Goal: Task Accomplishment & Management: Use online tool/utility

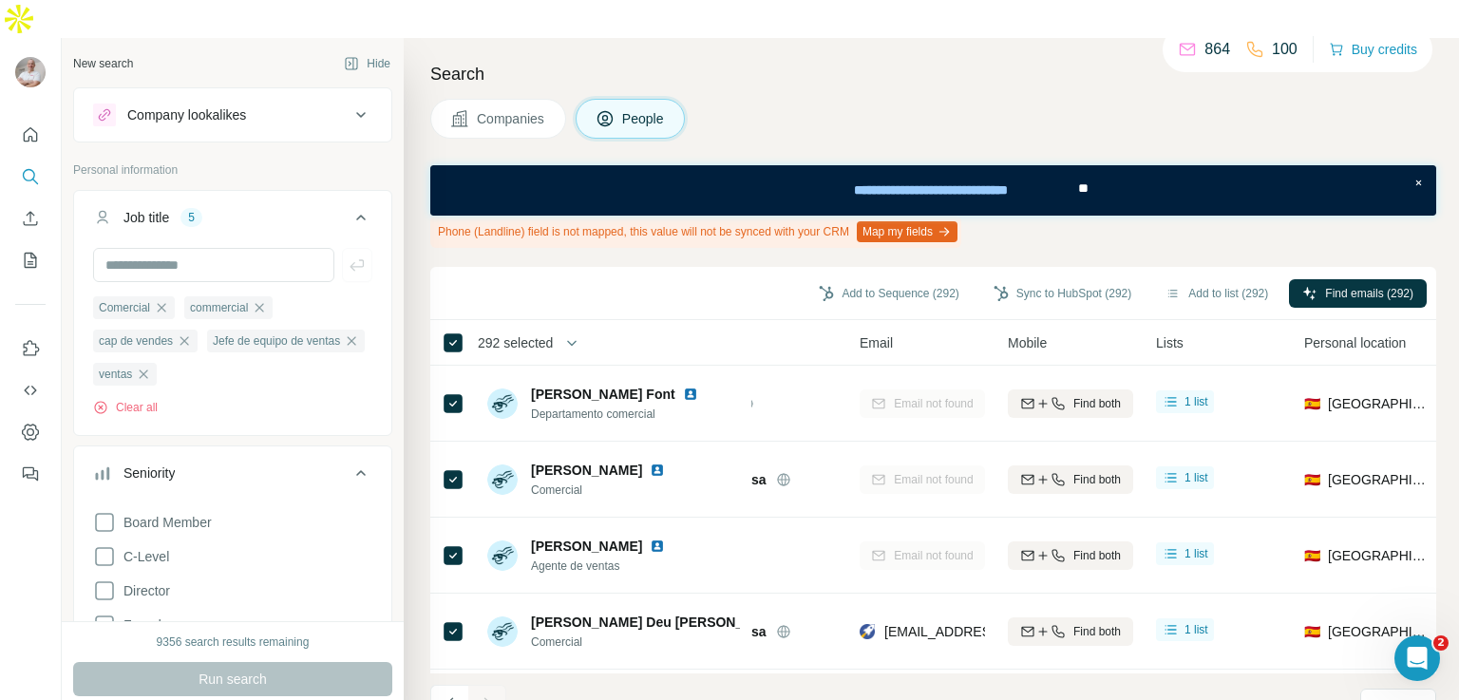
scroll to position [0, 112]
click at [1193, 279] on button "Add to list (292)" at bounding box center [1216, 293] width 129 height 29
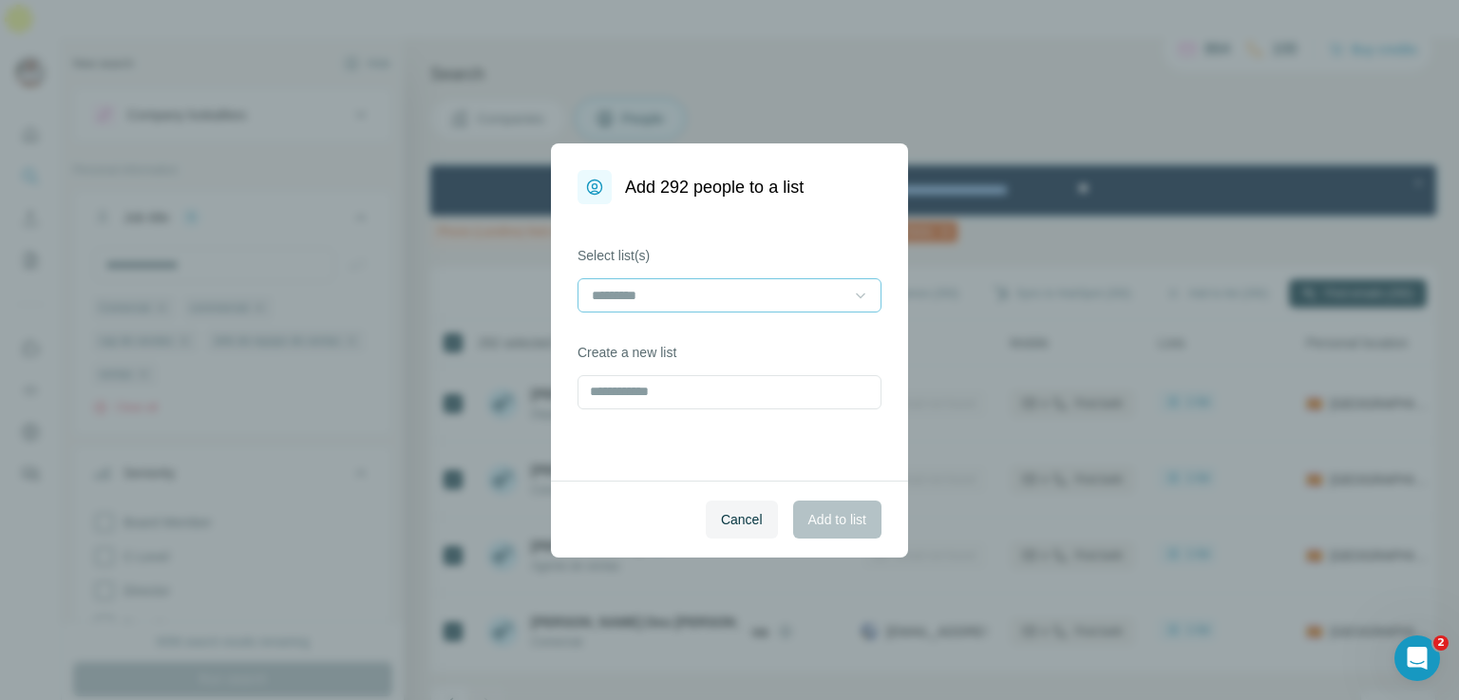
click at [857, 295] on icon at bounding box center [860, 295] width 19 height 19
click at [758, 525] on button "Cancel" at bounding box center [742, 520] width 72 height 38
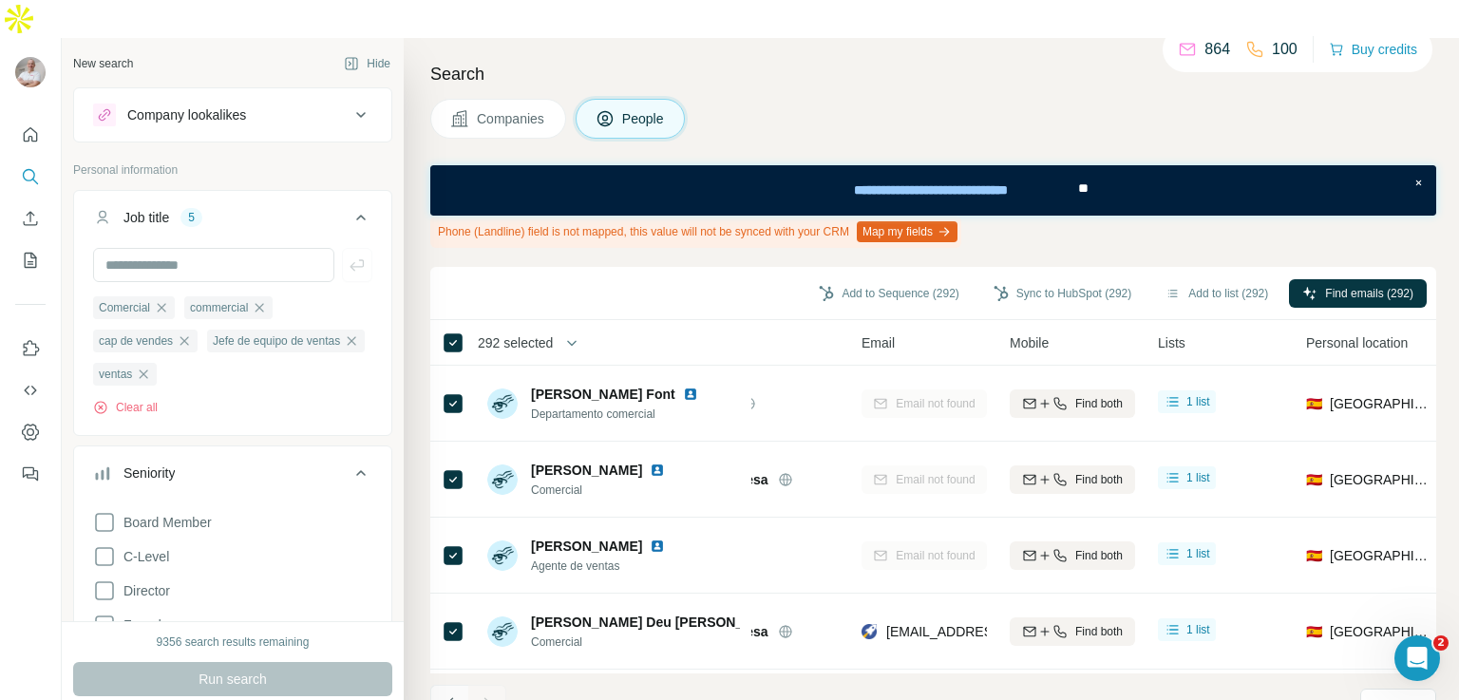
click at [443, 694] on icon "Navigate to previous page" at bounding box center [450, 703] width 19 height 19
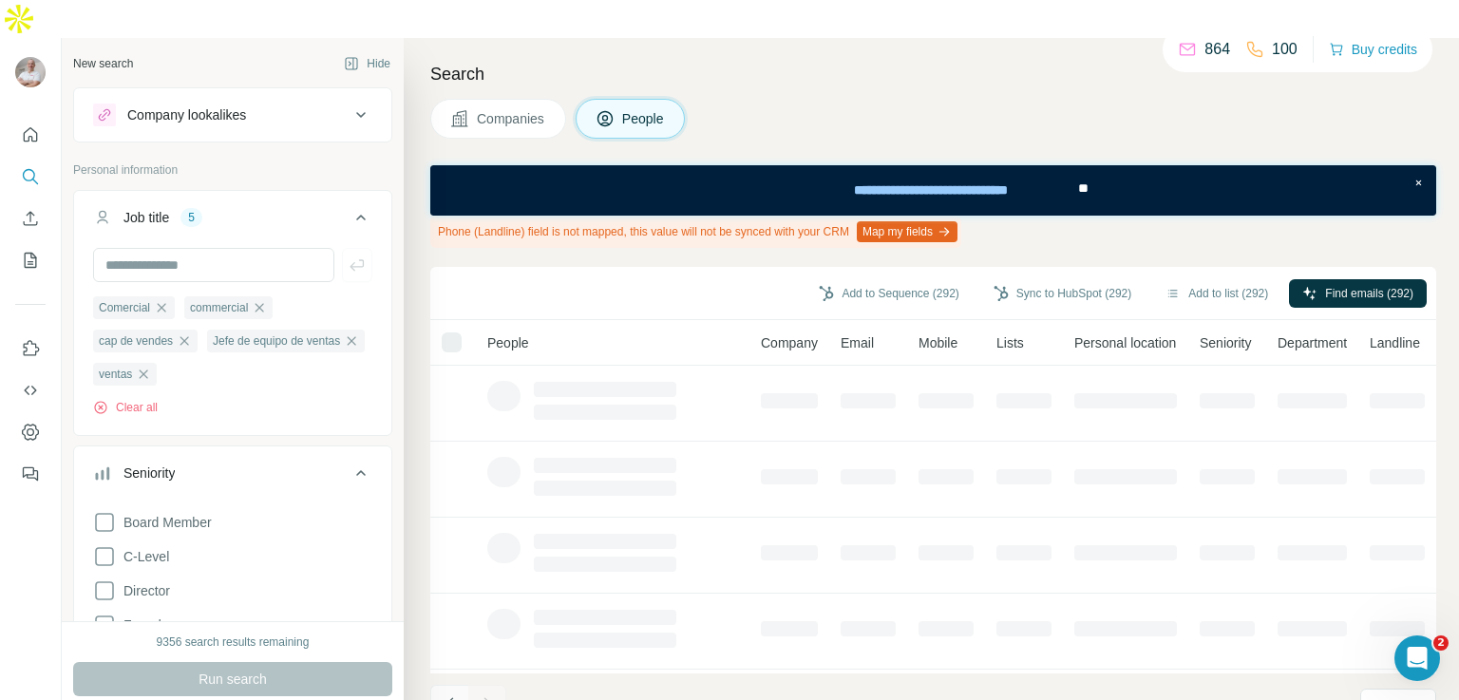
scroll to position [0, 0]
click at [443, 694] on icon "Navigate to previous page" at bounding box center [450, 703] width 19 height 19
click at [443, 685] on div at bounding box center [449, 704] width 38 height 38
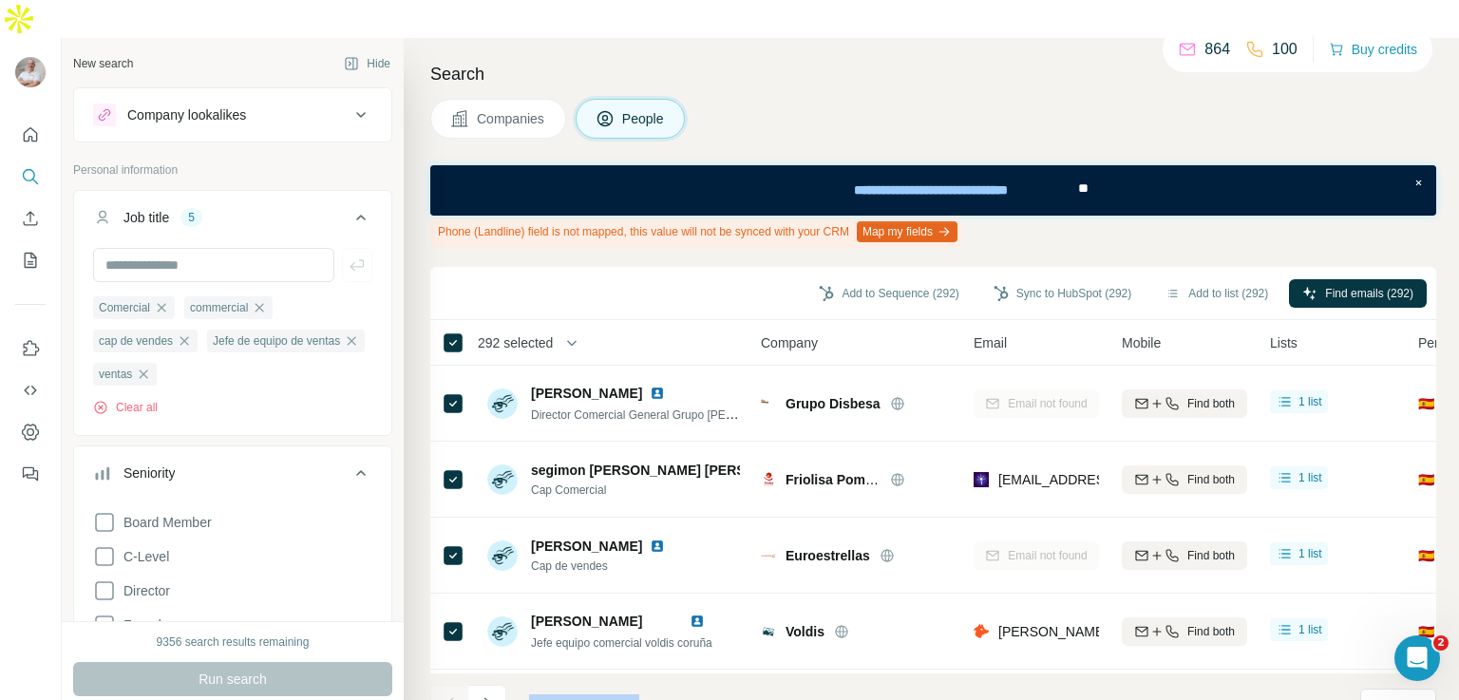
click at [955, 221] on button "Map my fields" at bounding box center [907, 231] width 101 height 21
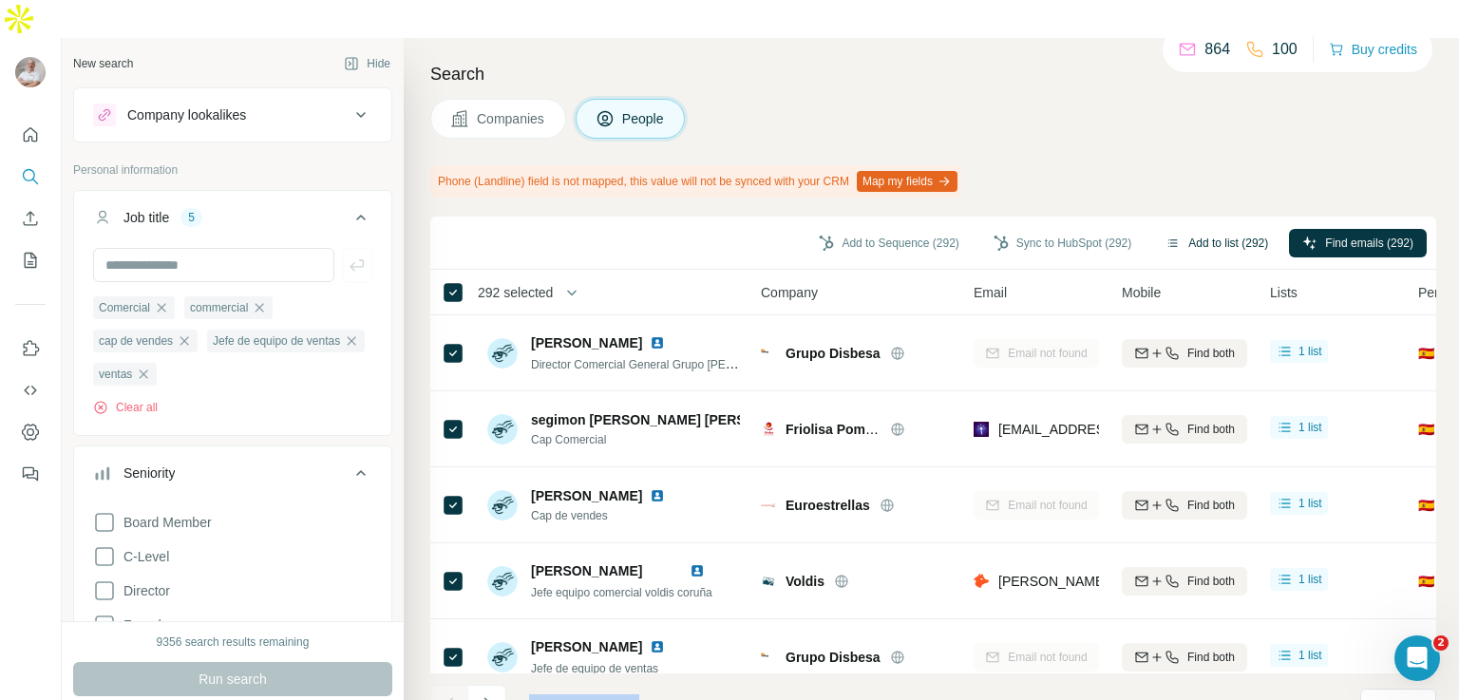
click at [1183, 229] on button "Add to list (292)" at bounding box center [1216, 243] width 129 height 29
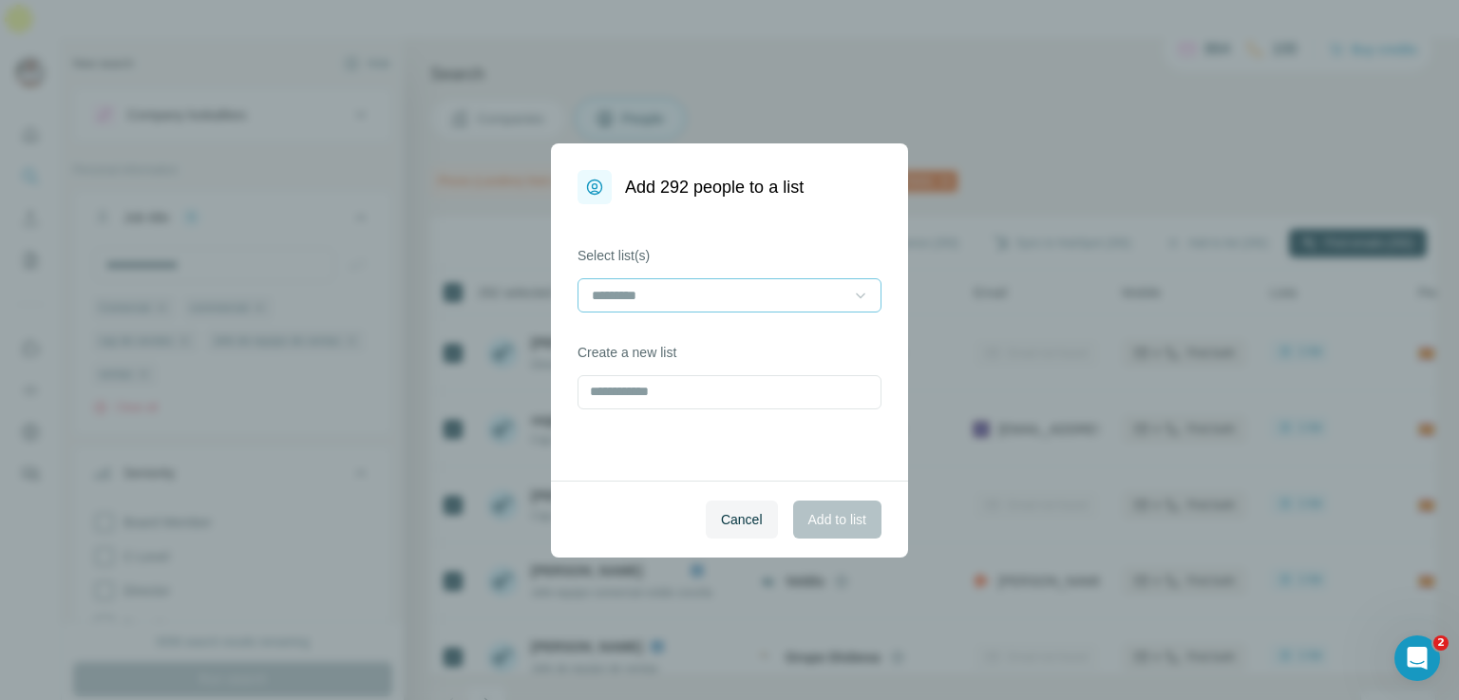
click at [863, 288] on icon at bounding box center [860, 295] width 19 height 19
click at [687, 348] on p "F&B Senior International Sales professionals" at bounding box center [726, 338] width 264 height 19
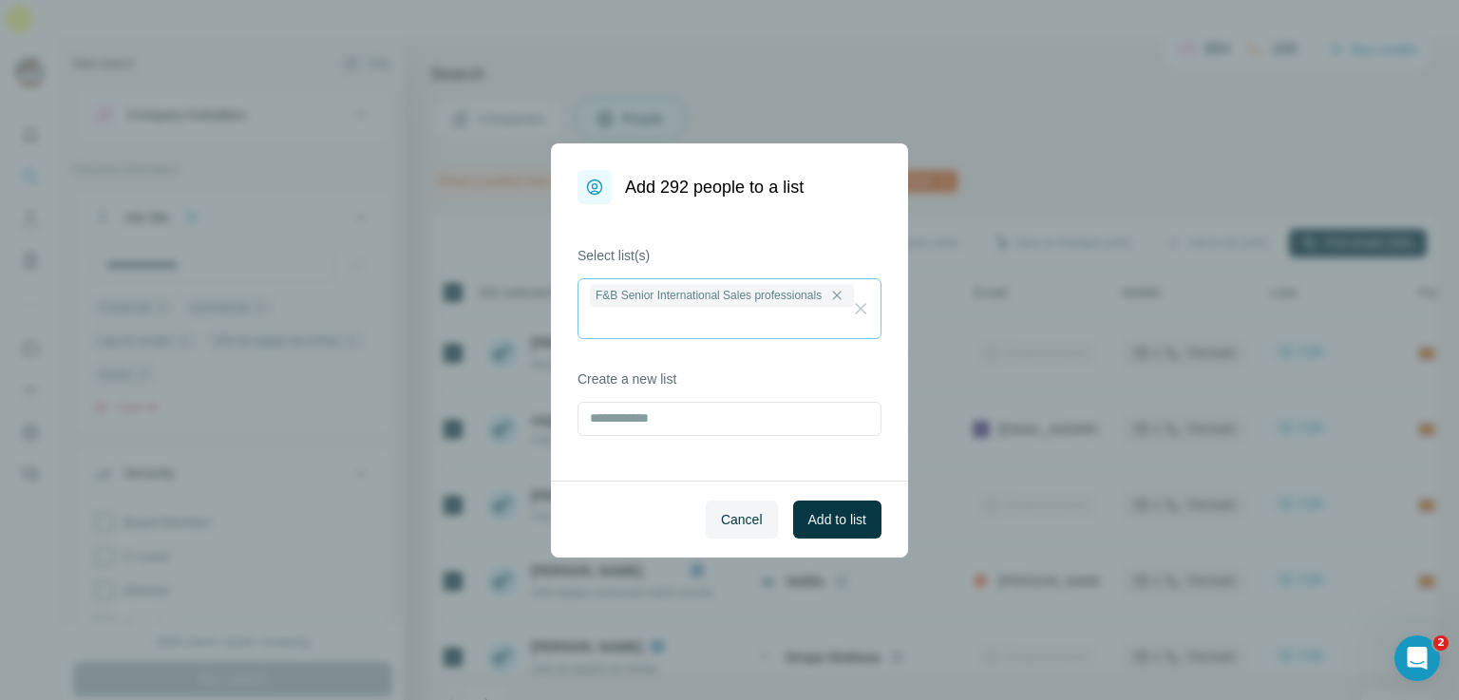
click at [752, 214] on div "Select list(s) F&B Senior International Sales professionals Create a new list" at bounding box center [729, 342] width 357 height 276
click at [842, 293] on icon at bounding box center [837, 295] width 9 height 9
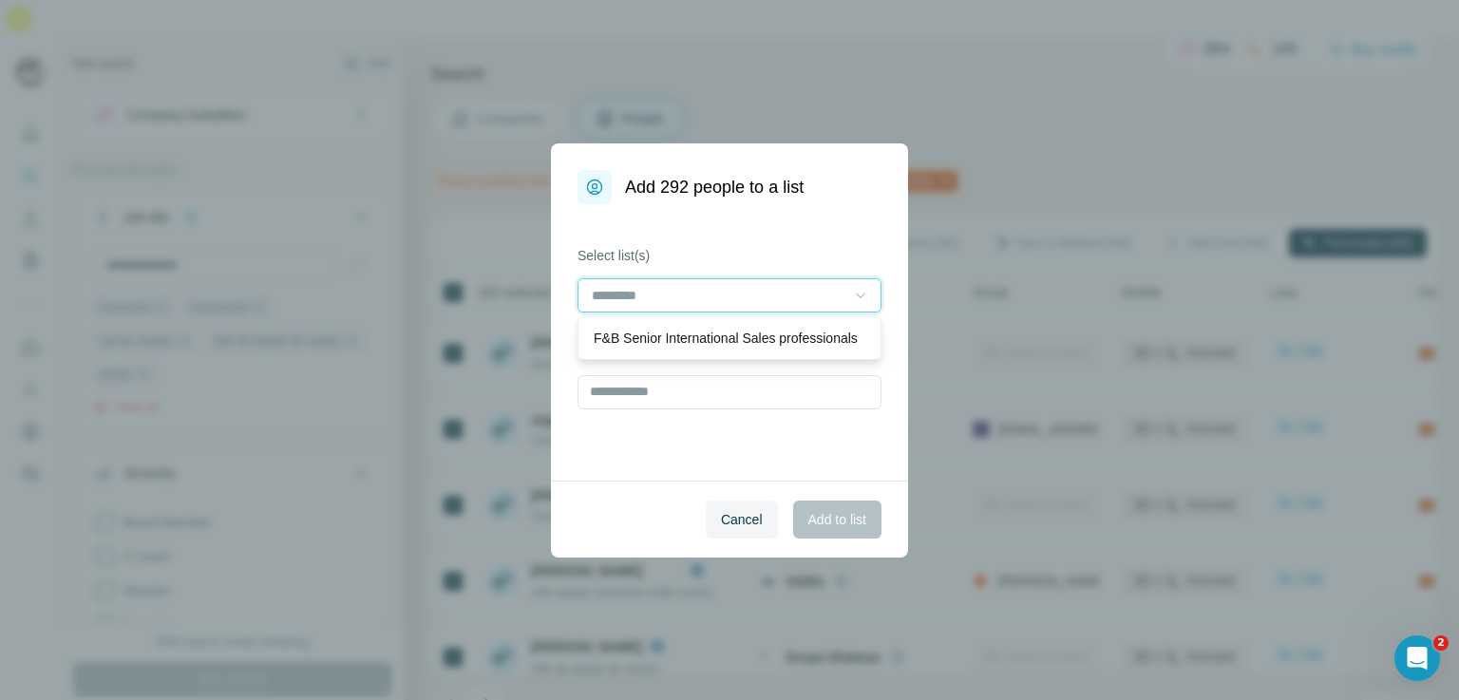
scroll to position [0, 0]
click at [773, 393] on input "text" at bounding box center [730, 392] width 304 height 34
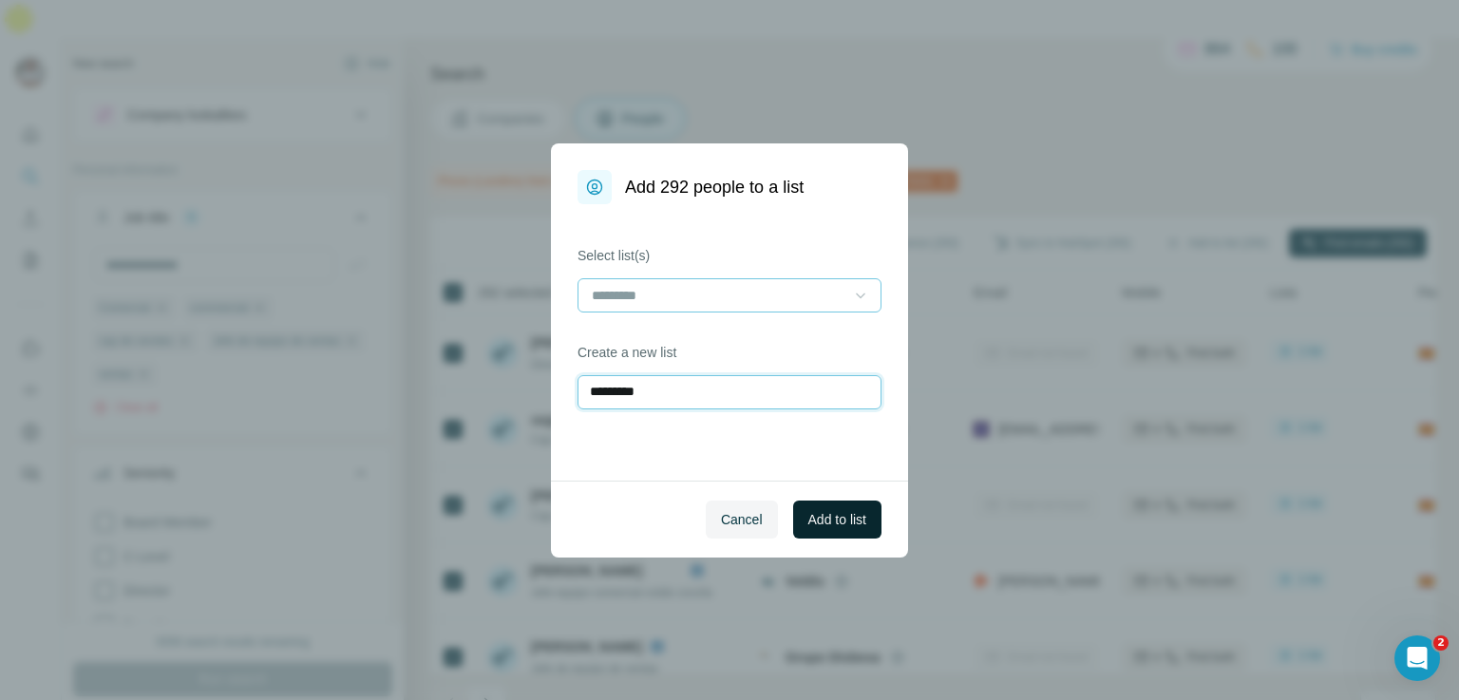
type input "*********"
click at [824, 523] on span "Add to list" at bounding box center [837, 519] width 58 height 19
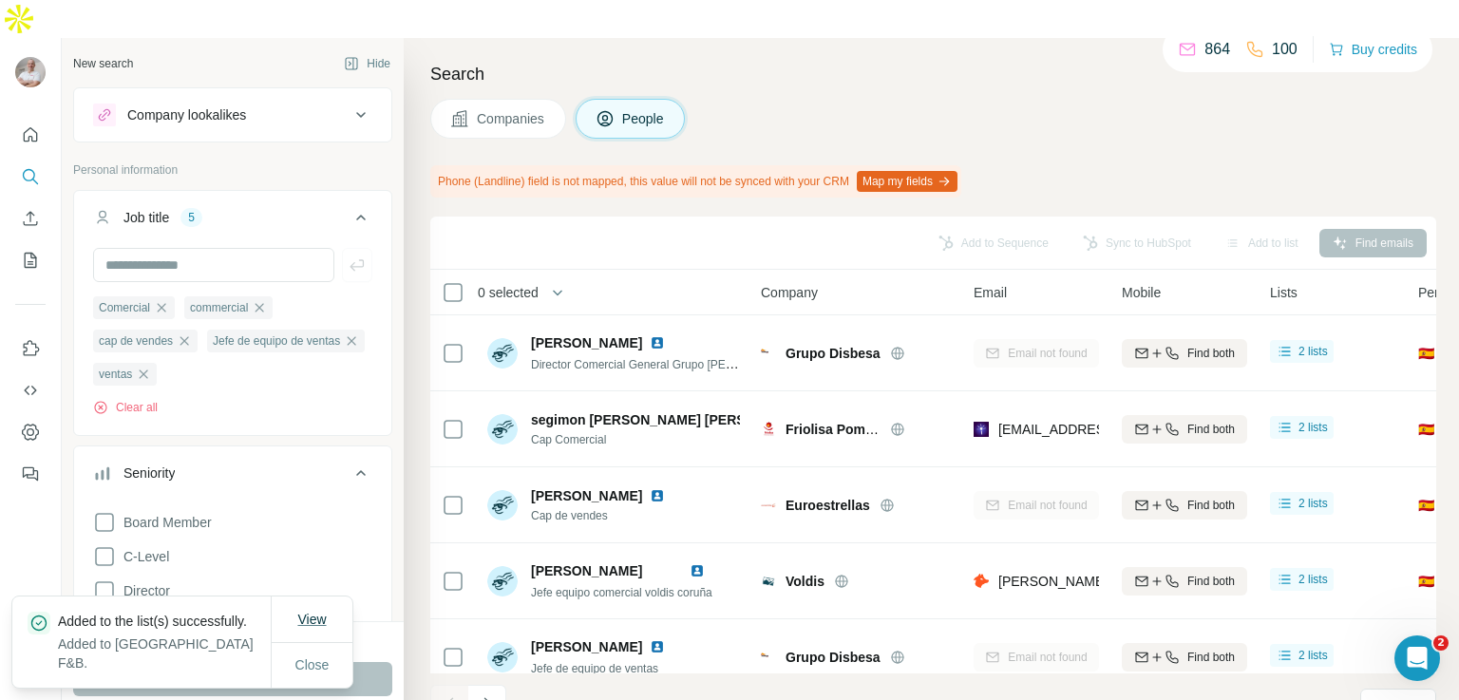
click at [304, 620] on span "View" at bounding box center [311, 619] width 29 height 15
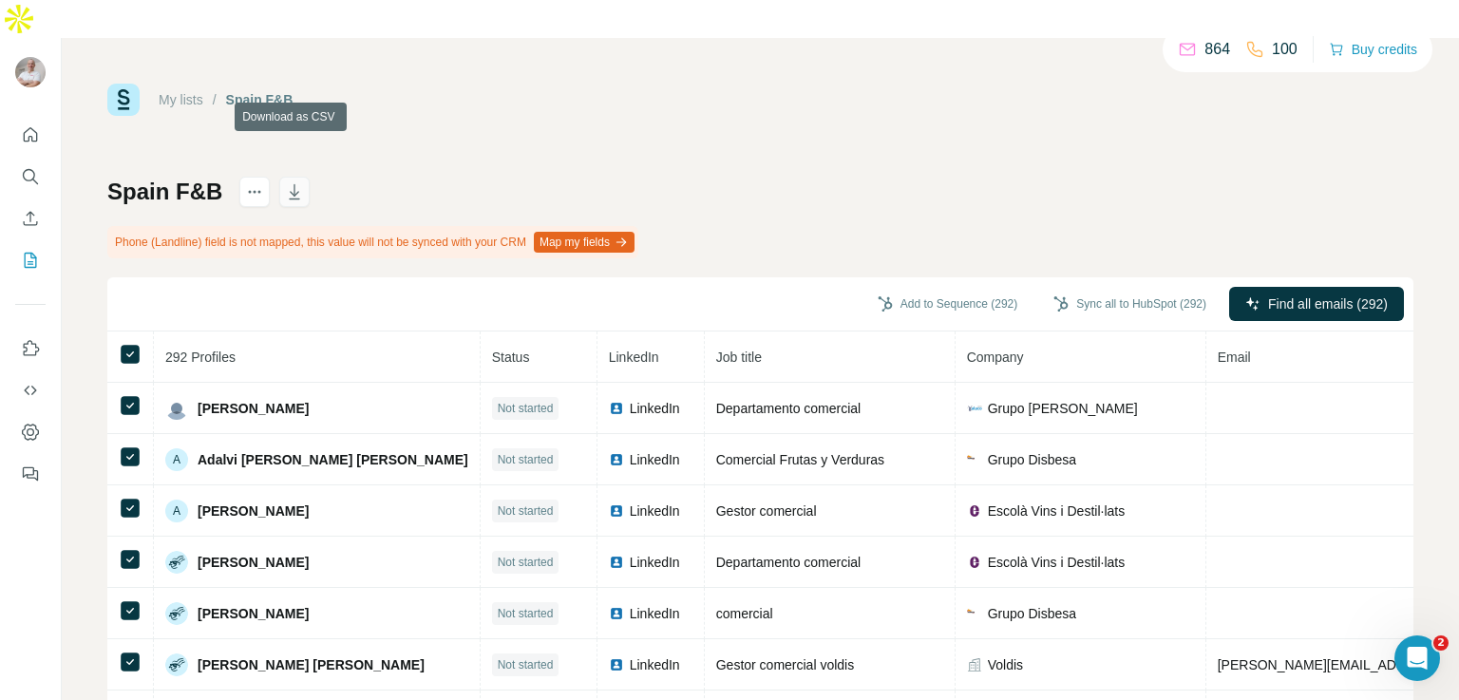
click at [295, 191] on icon "button" at bounding box center [296, 194] width 10 height 6
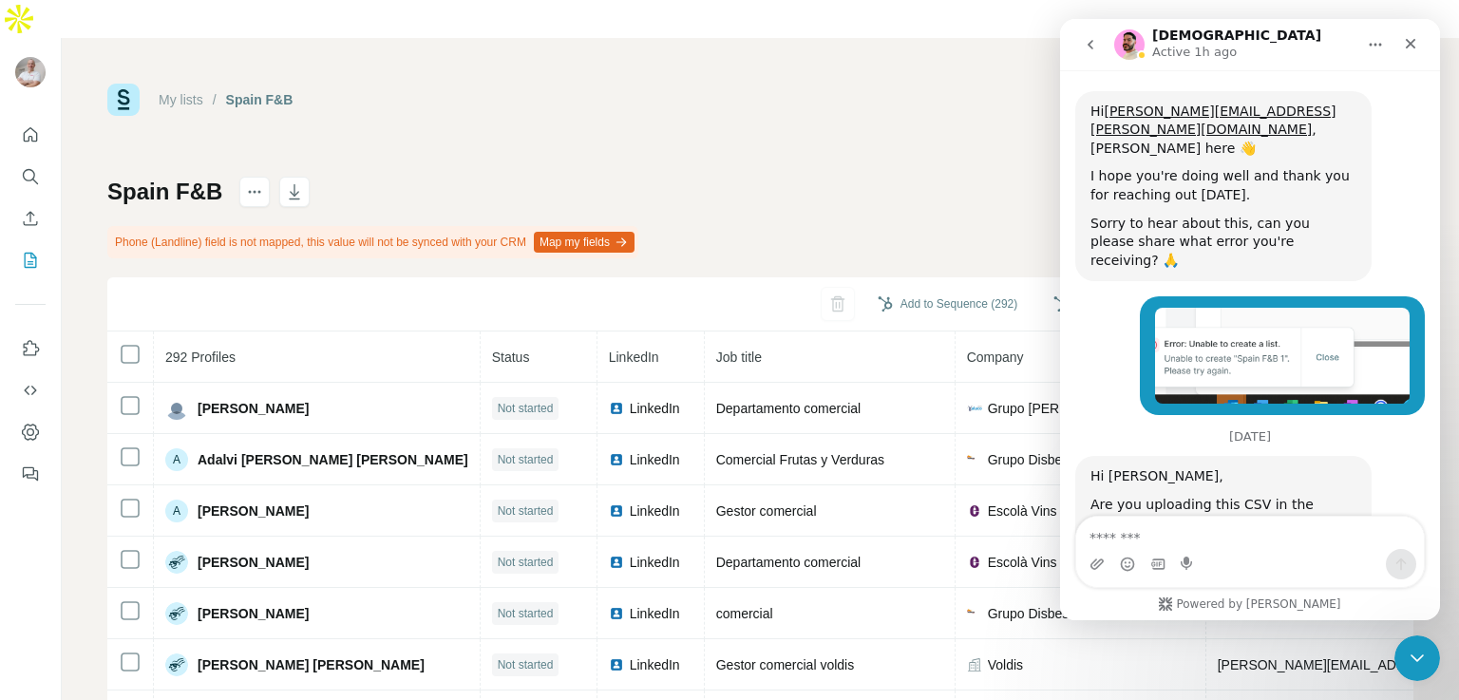
scroll to position [2238, 0]
